Goal: Information Seeking & Learning: Learn about a topic

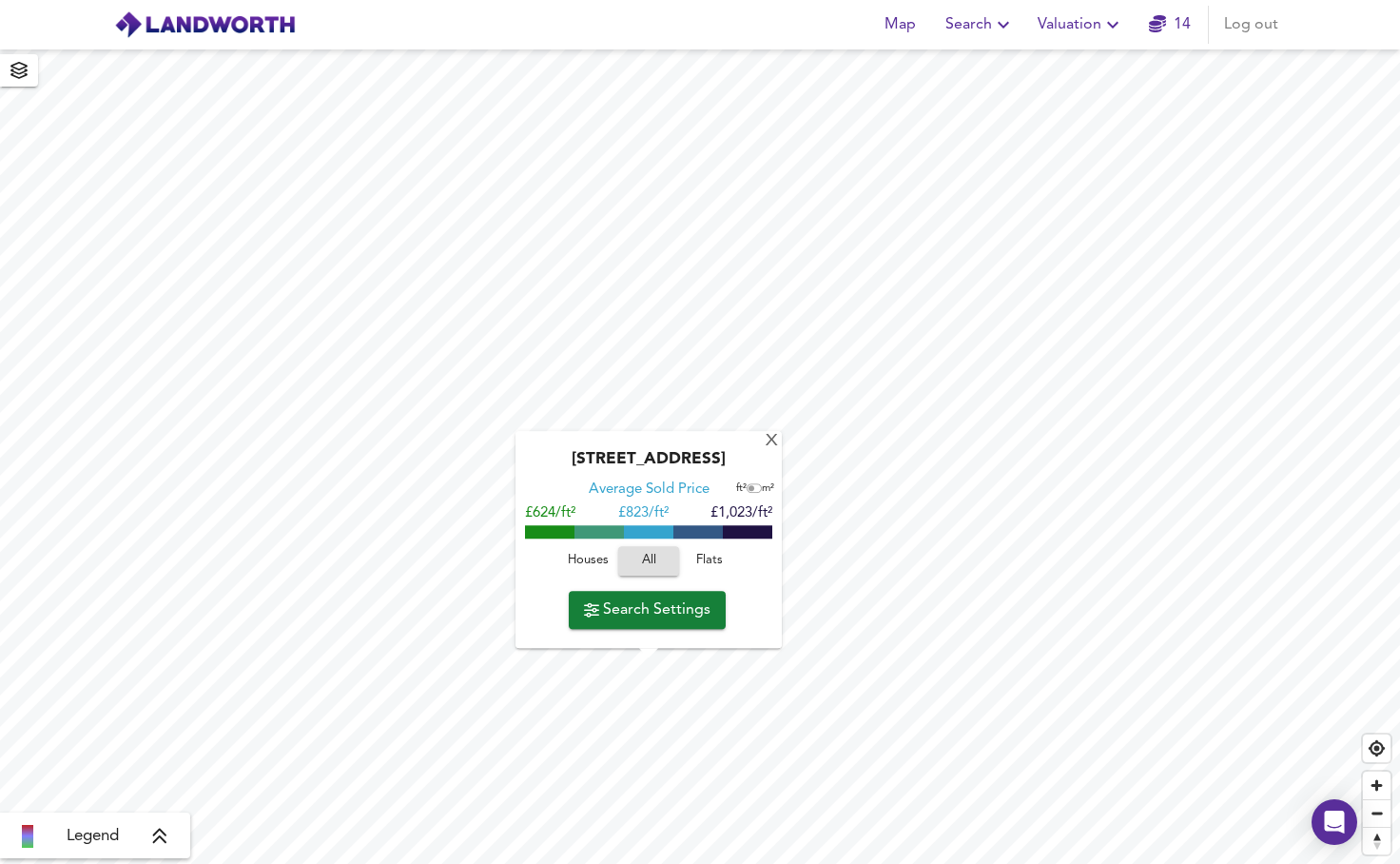
click at [587, 562] on span "Houses" at bounding box center [587, 561] width 51 height 22
drag, startPoint x: 680, startPoint y: 457, endPoint x: 754, endPoint y: 470, distance: 75.1
copy div "SW17 8EY"
click at [702, 477] on div "[STREET_ADDRESS]" at bounding box center [649, 464] width 247 height 30
click at [643, 612] on span "Search Settings" at bounding box center [647, 609] width 127 height 27
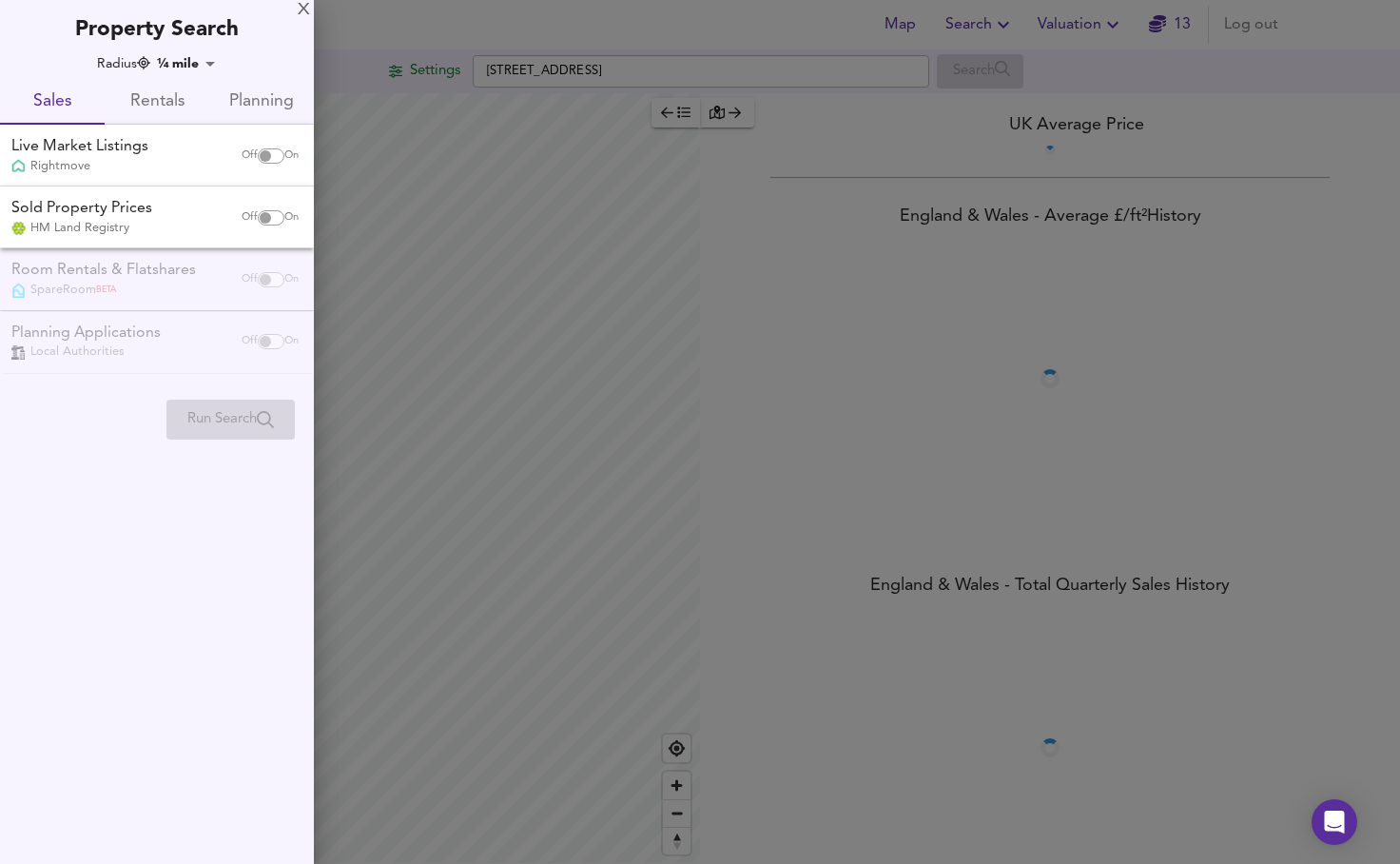
click at [255, 159] on input "checkbox" at bounding box center [265, 155] width 45 height 15
checkbox input "true"
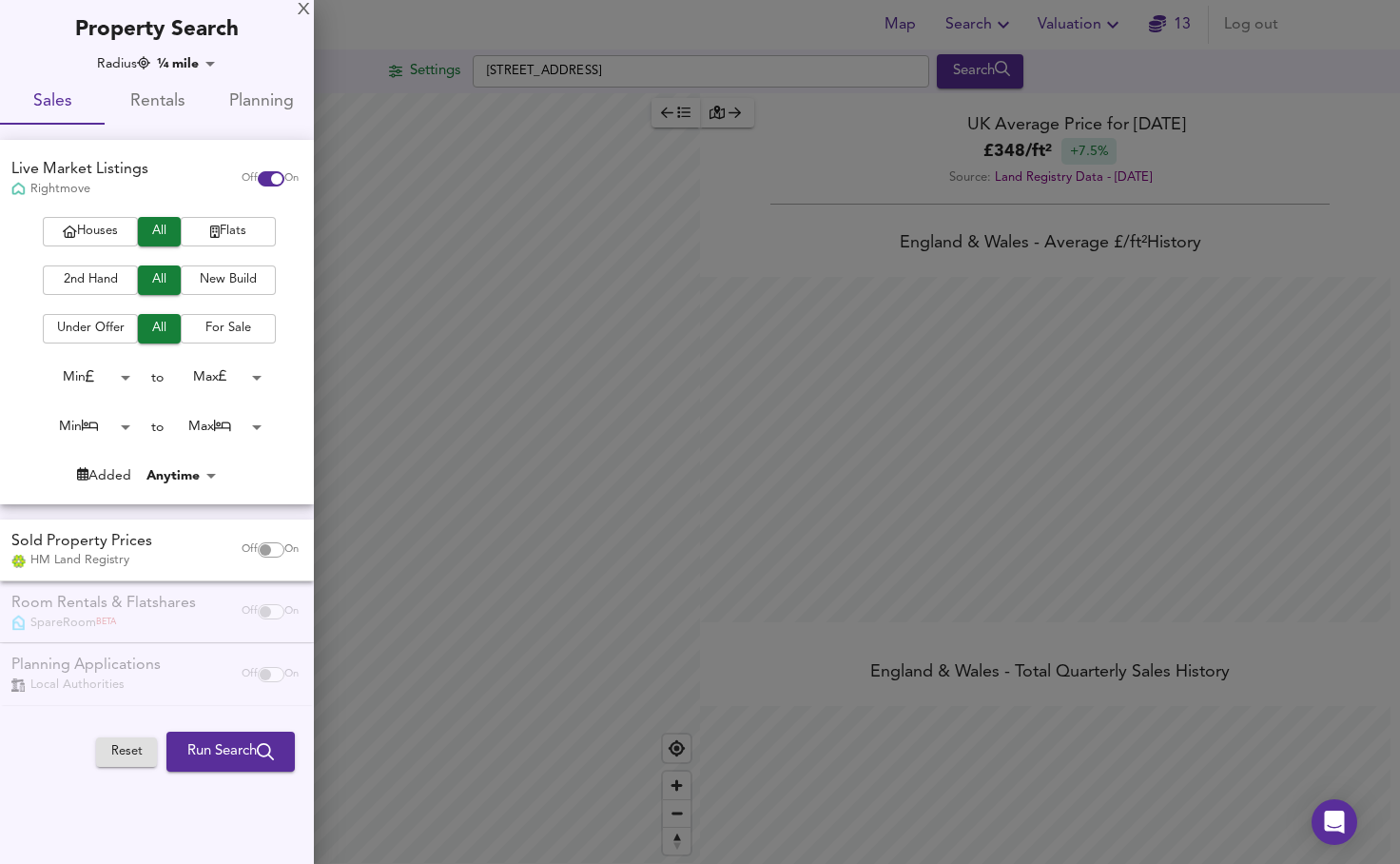
scroll to position [864, 1400]
click at [262, 547] on input "checkbox" at bounding box center [265, 549] width 45 height 15
checkbox input "true"
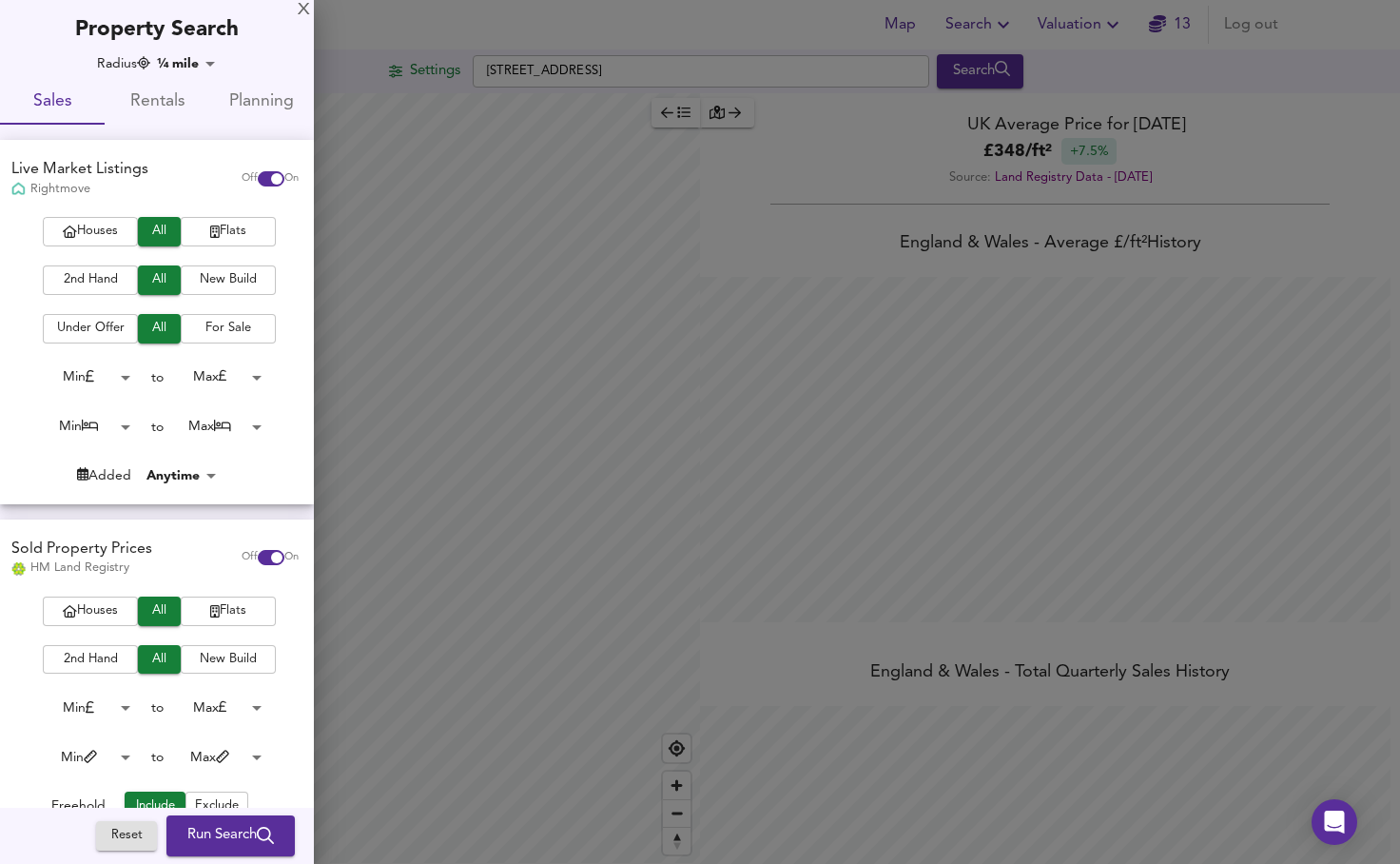
click at [89, 226] on span "Houses" at bounding box center [89, 232] width 76 height 22
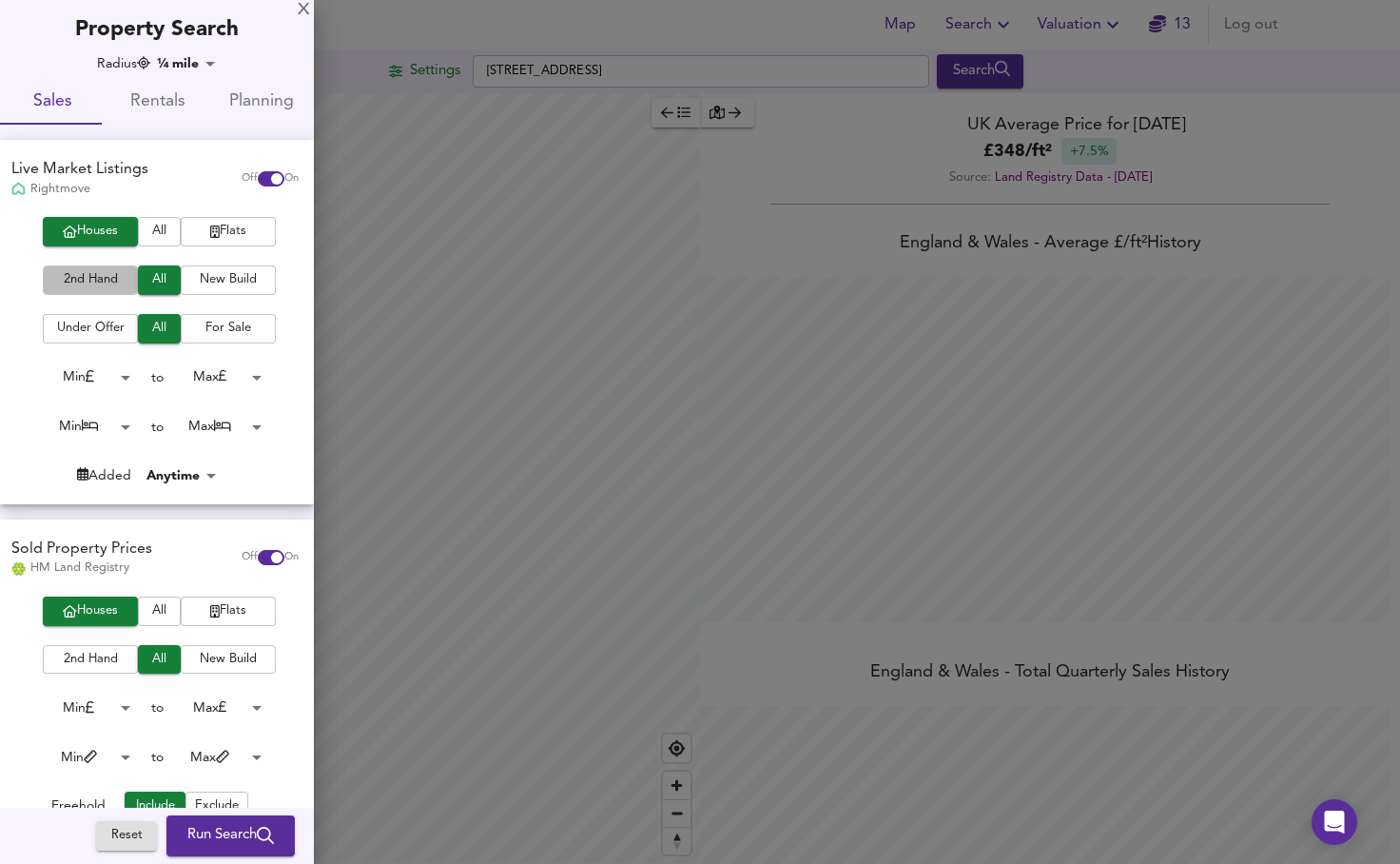
click at [90, 279] on span "2nd Hand" at bounding box center [89, 280] width 76 height 22
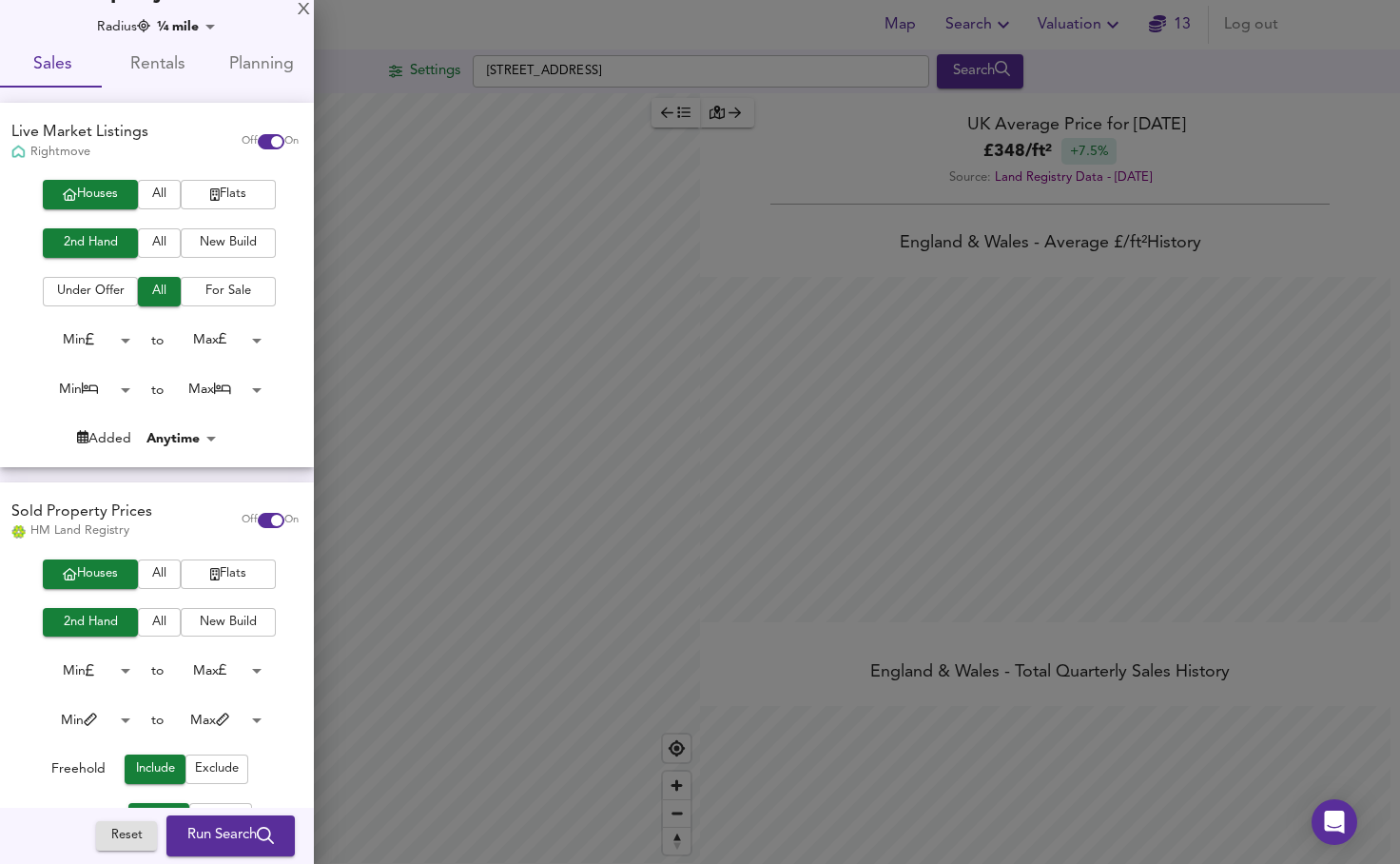
scroll to position [48, 0]
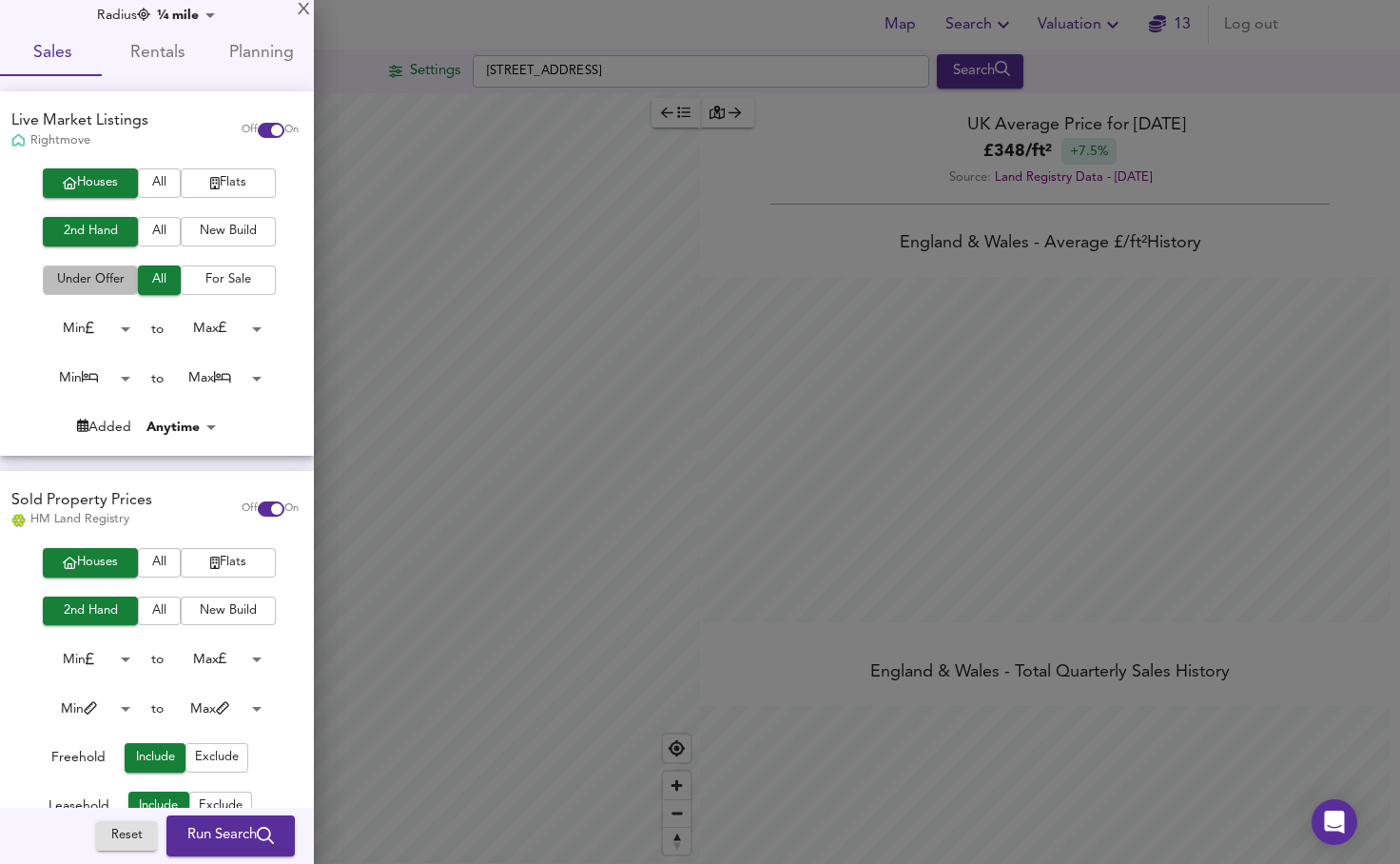
click at [96, 278] on span "Under Offer" at bounding box center [89, 280] width 76 height 22
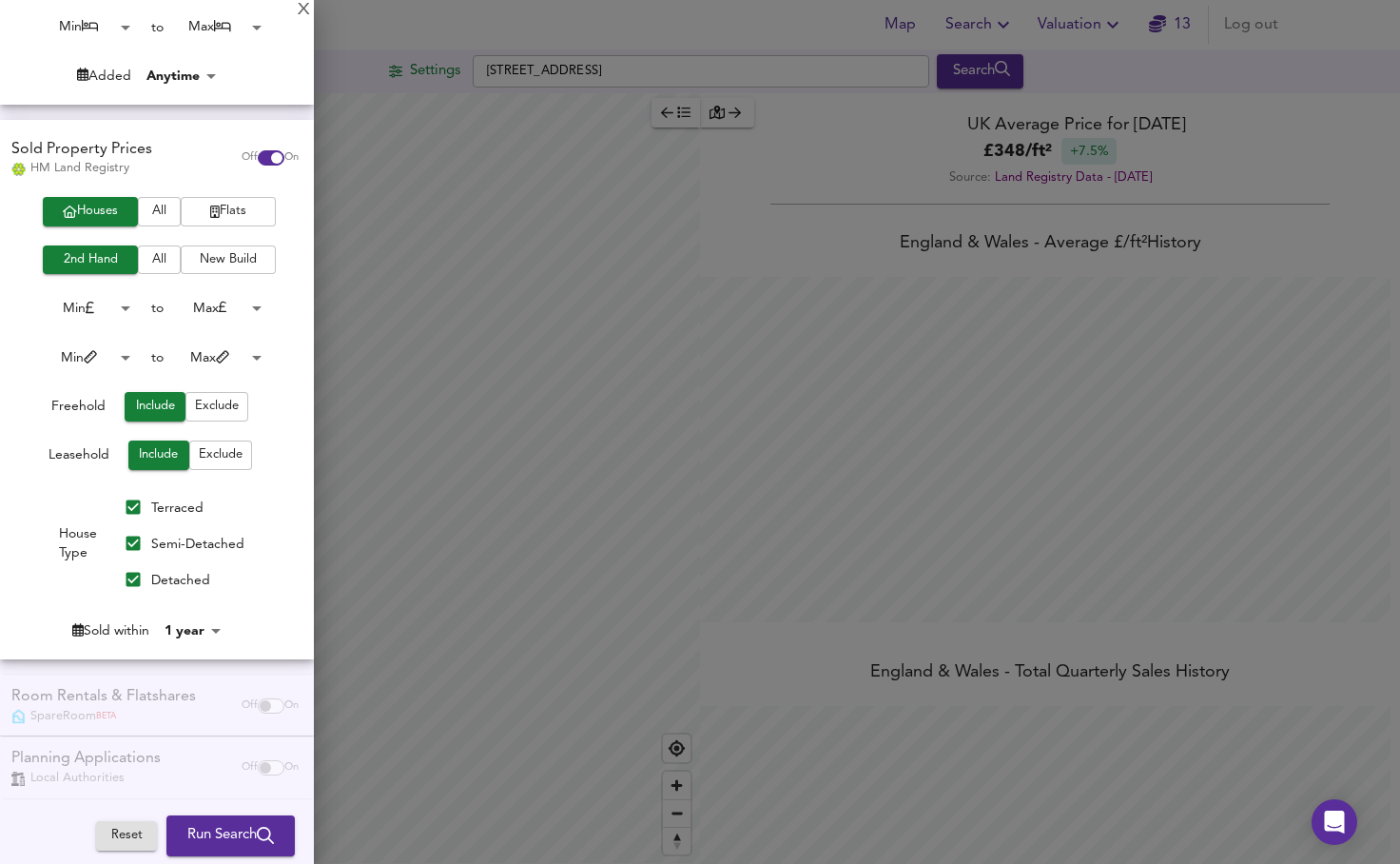
scroll to position [399, 0]
click at [202, 833] on span "Run Search" at bounding box center [231, 836] width 86 height 25
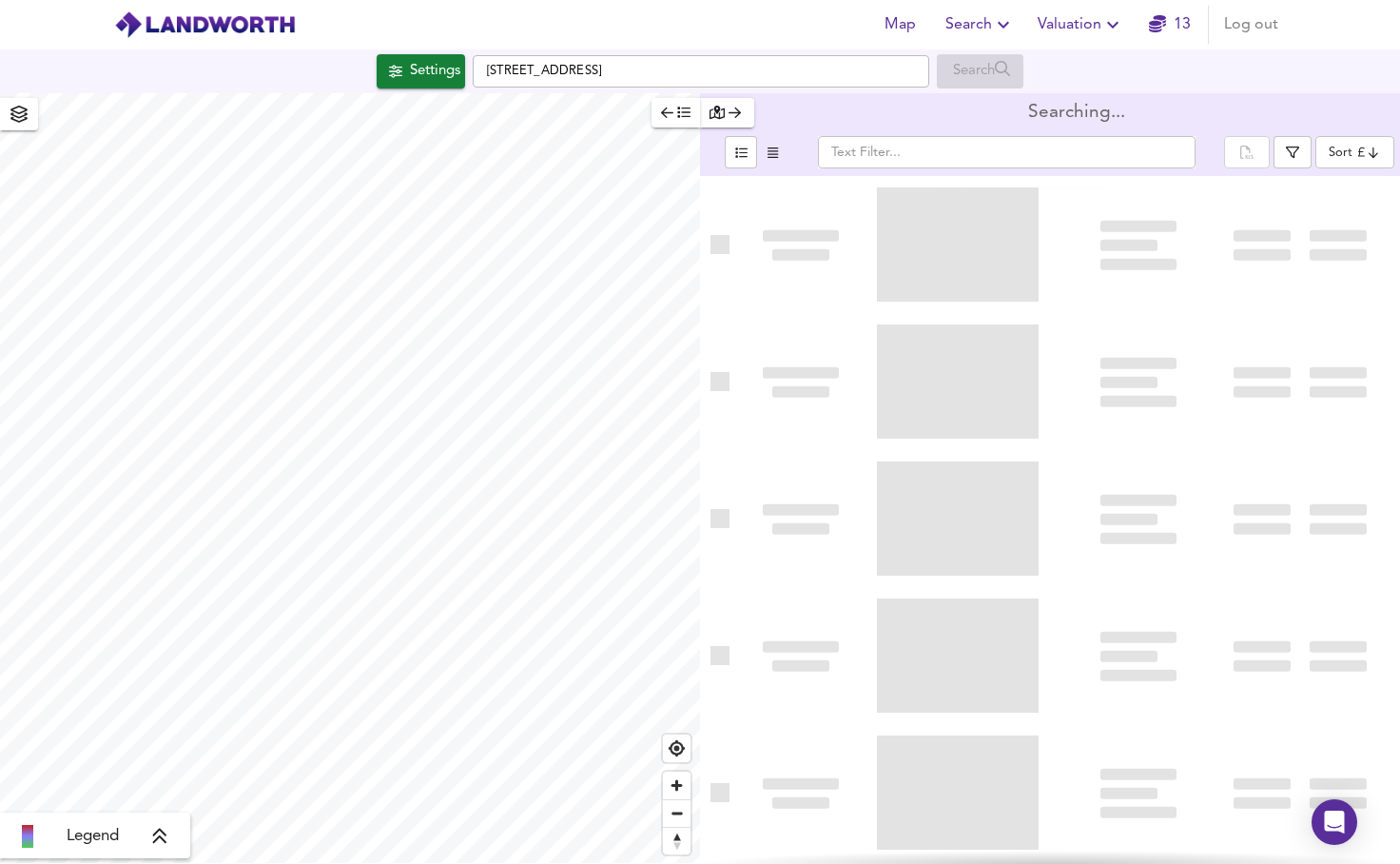
type input "bestdeal"
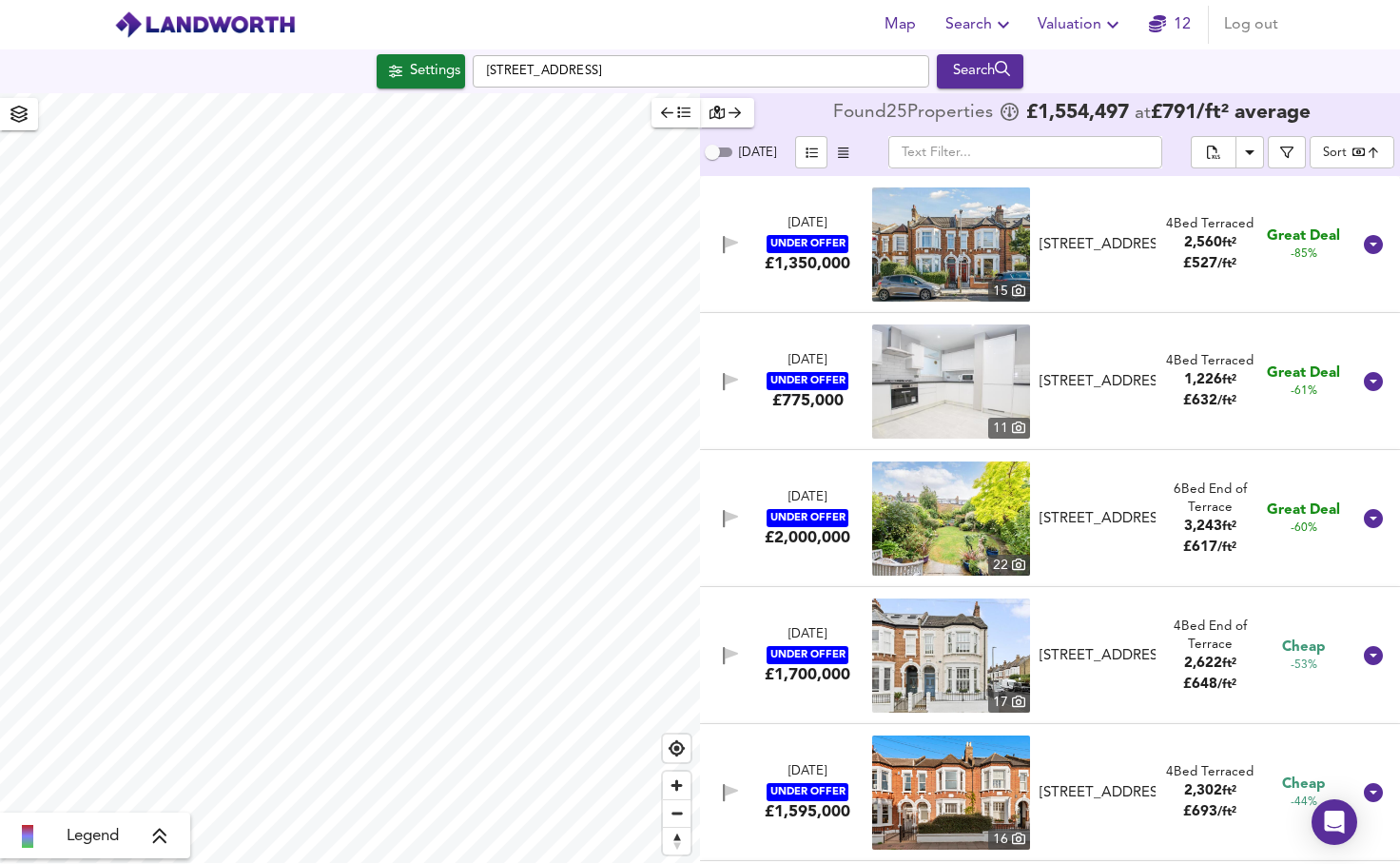
checkbox input "false"
checkbox input "true"
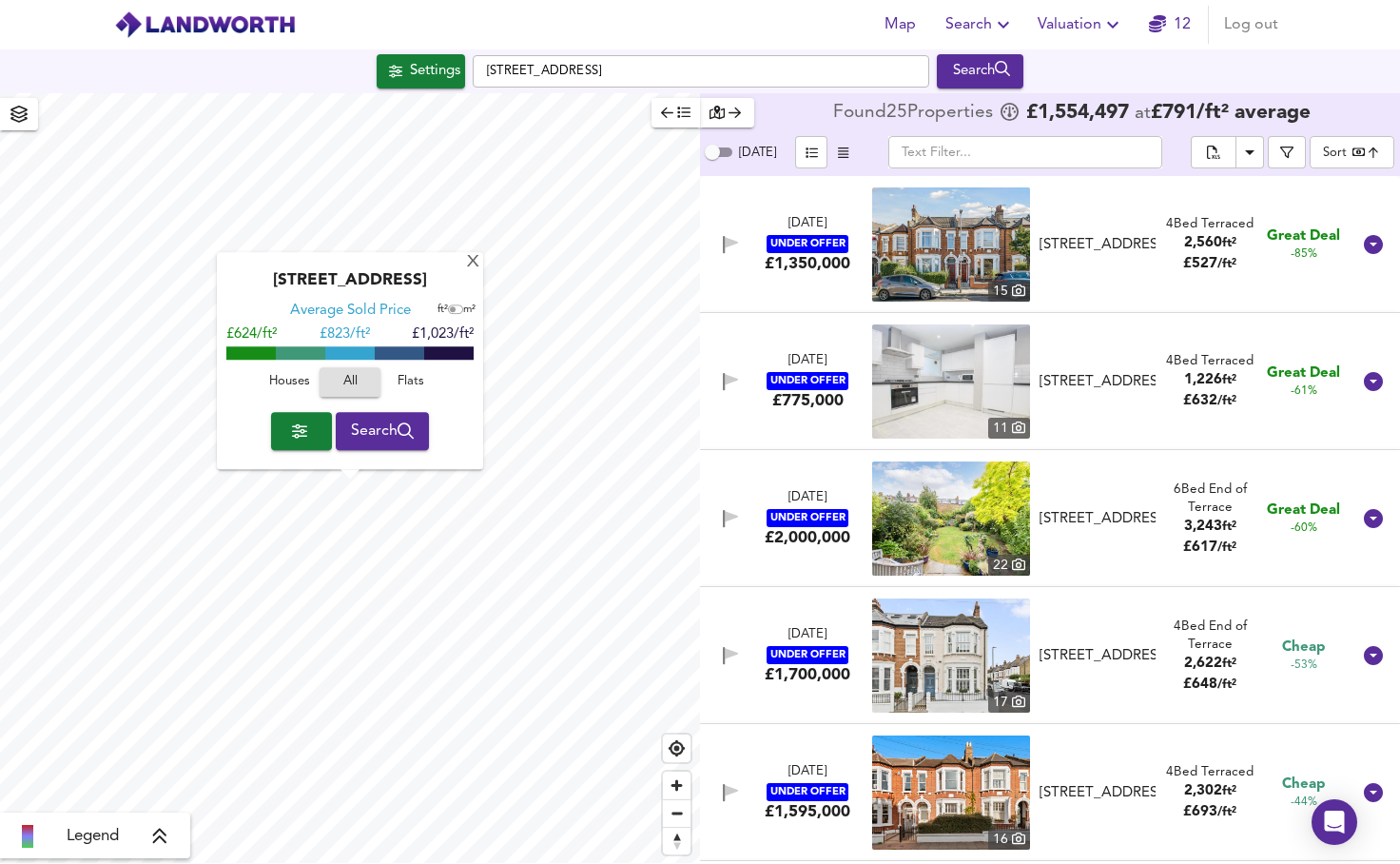
click at [830, 537] on div "£2,000,000" at bounding box center [807, 537] width 85 height 21
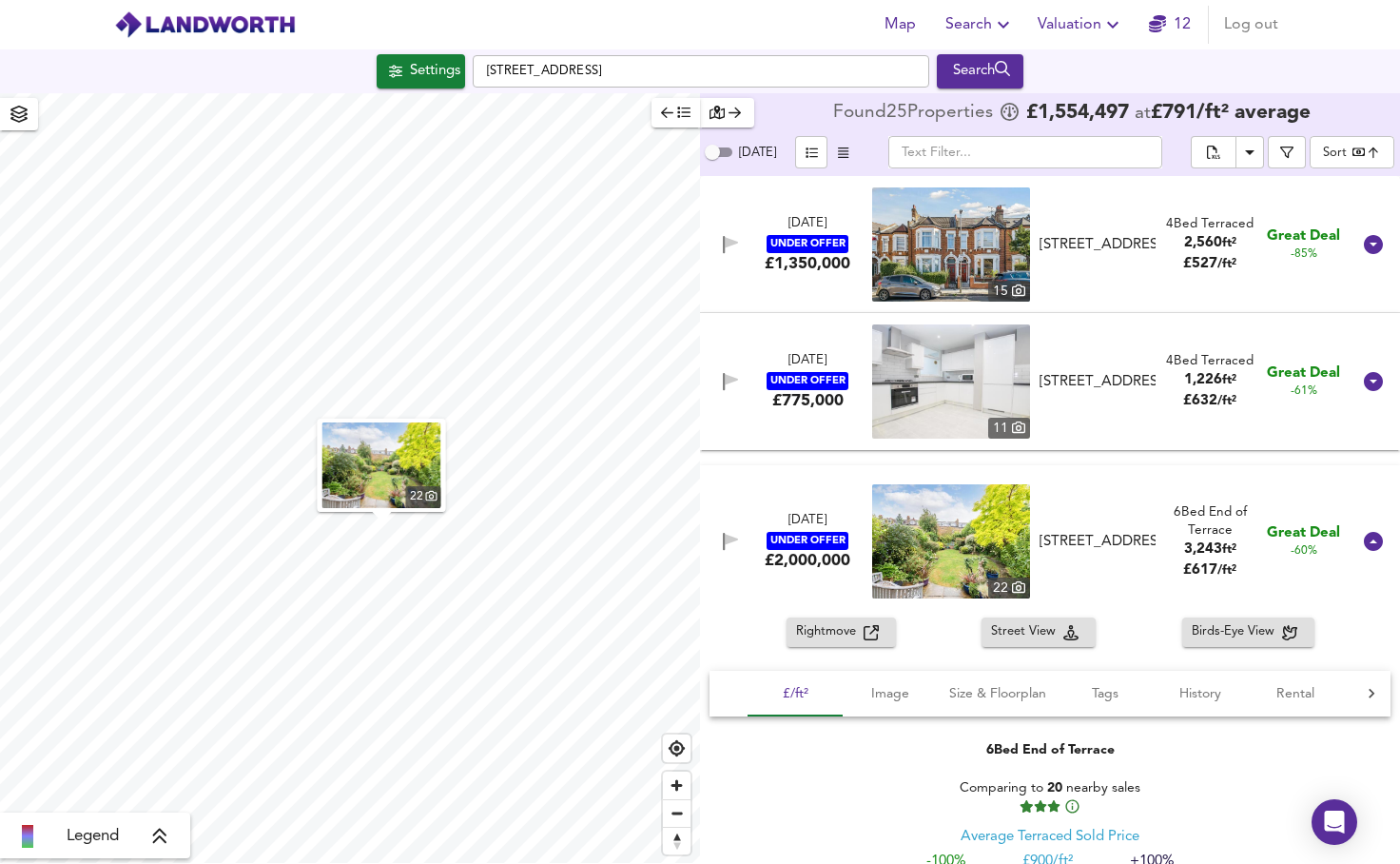
click at [857, 628] on span "Rightmove" at bounding box center [830, 632] width 68 height 22
